Goal: Find specific page/section: Find specific page/section

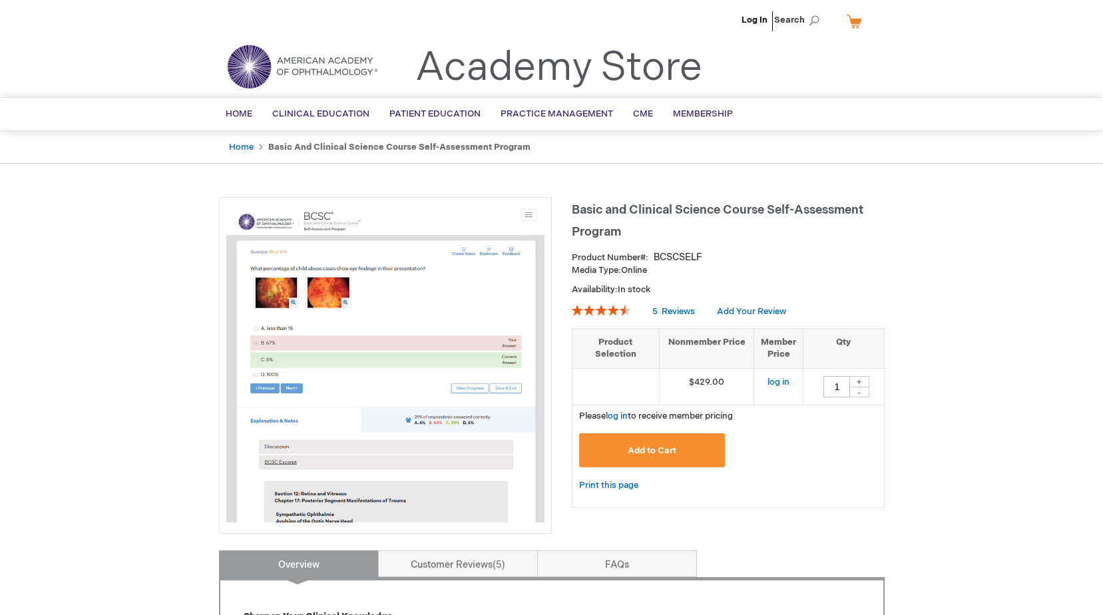
click at [754, 11] on li "Log In" at bounding box center [754, 20] width 33 height 40
click at [753, 21] on link "Log In" at bounding box center [755, 20] width 26 height 11
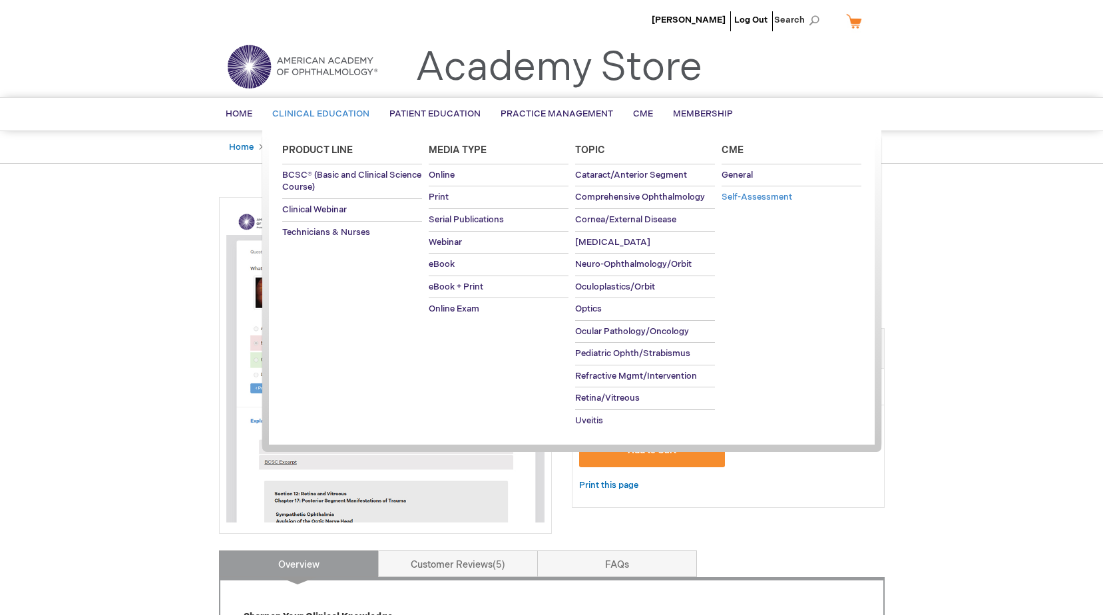
click at [777, 196] on span "Self-Assessment" at bounding box center [757, 197] width 71 height 11
click at [776, 196] on span "Self-Assessment" at bounding box center [757, 197] width 71 height 11
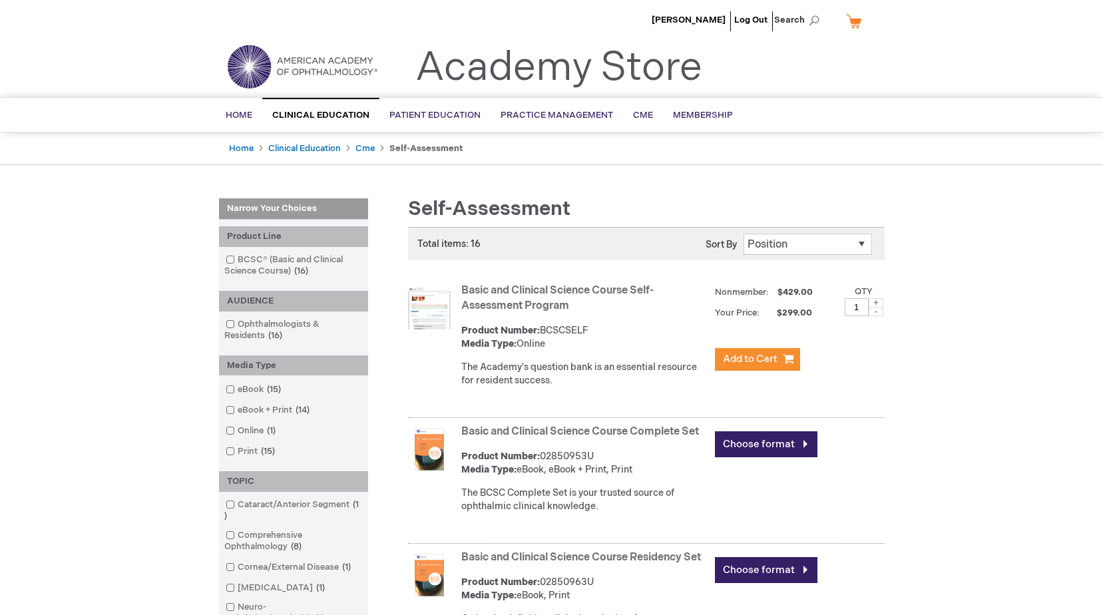
click at [875, 500] on div "Basic and Clinical Science Course Complete Set Product Number: 02850953U Media …" at bounding box center [672, 472] width 423 height 102
